Goal: Task Accomplishment & Management: Manage account settings

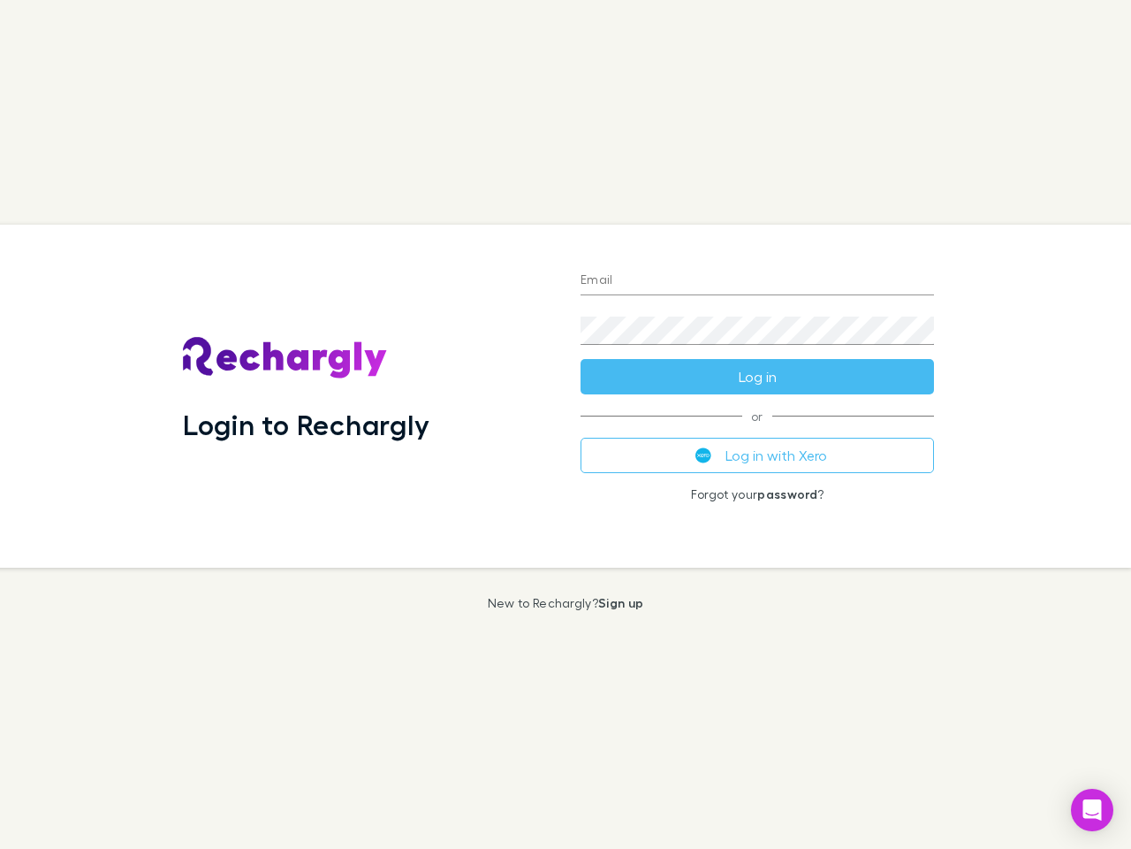
click at [566, 424] on div "Login to Rechargly" at bounding box center [368, 396] width 398 height 343
click at [757, 281] on input "Email" at bounding box center [758, 281] width 354 height 28
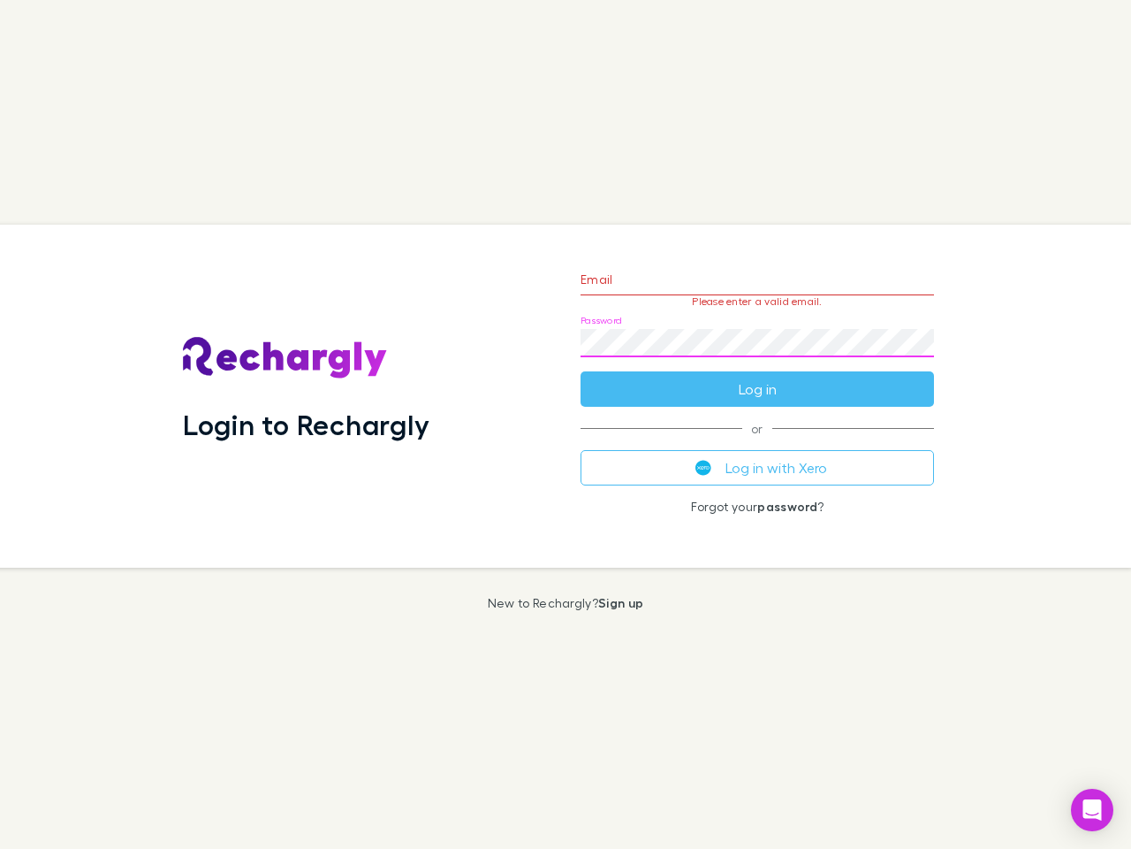
click at [757, 377] on form "Email Please enter a valid email. Password Log in" at bounding box center [758, 330] width 354 height 154
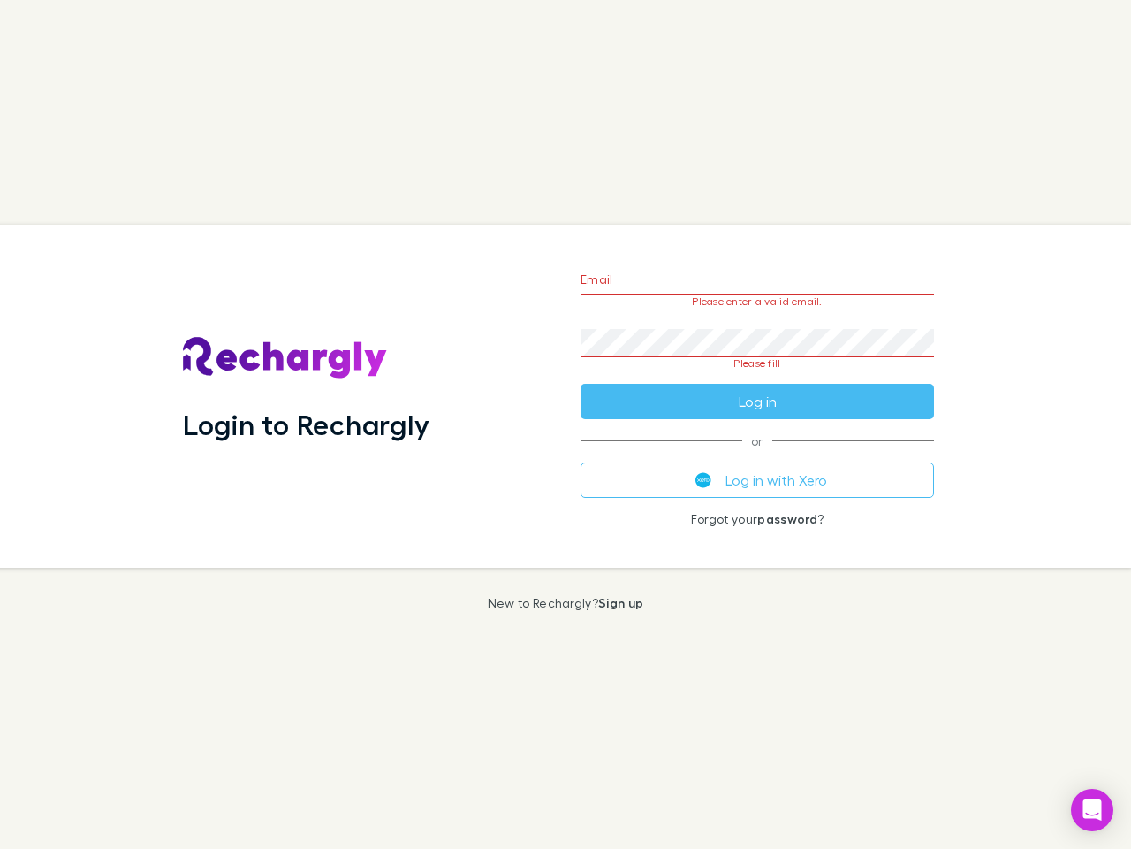
click at [757, 455] on div "Email Please enter a valid email. Password Please fill Log in or Log in with Xe…" at bounding box center [758, 396] width 382 height 343
click at [1092, 810] on icon "Open Intercom Messenger" at bounding box center [1093, 809] width 19 height 21
